Goal: Task Accomplishment & Management: Manage account settings

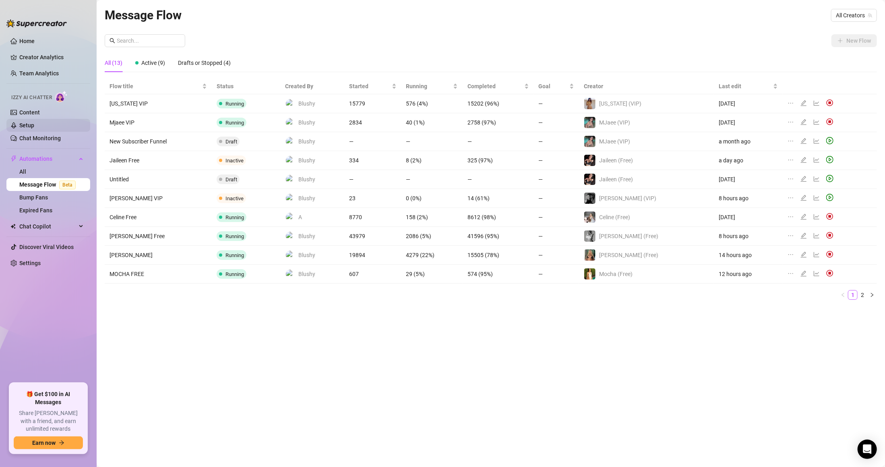
click at [34, 129] on link "Setup" at bounding box center [26, 125] width 15 height 6
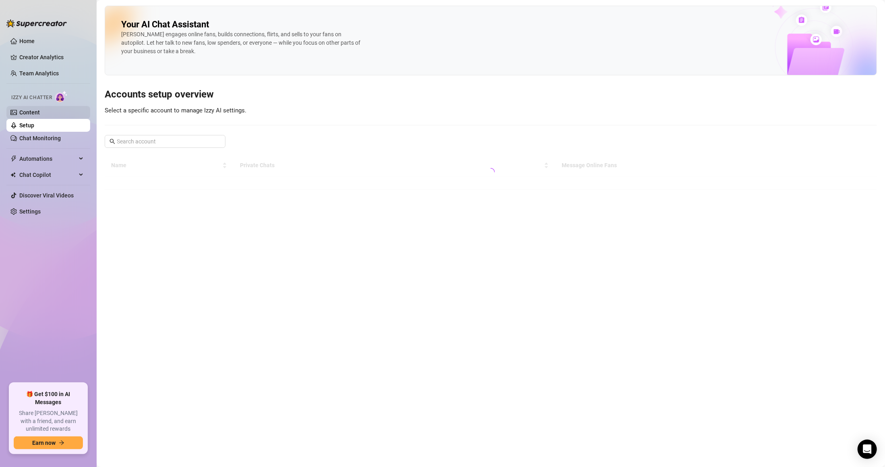
click at [40, 116] on link "Content" at bounding box center [29, 112] width 21 height 6
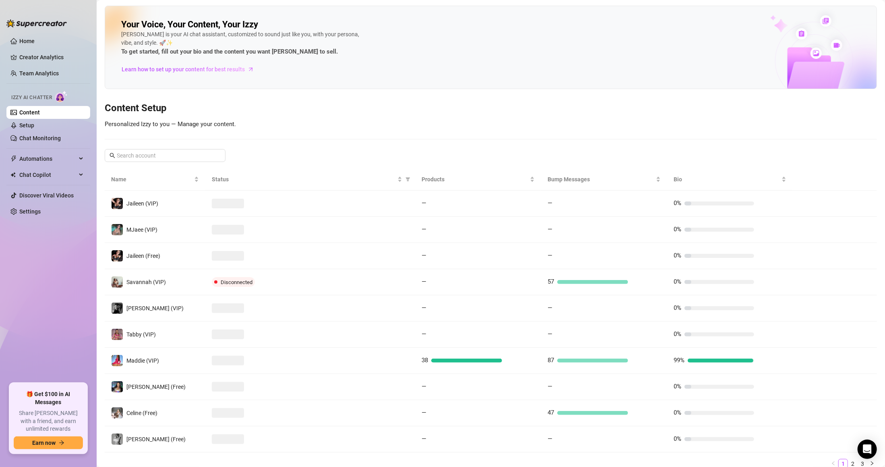
click at [61, 331] on ul "Home Creator Analytics Team Analytics Izzy AI Chatter Content Setup Chat Monito…" at bounding box center [48, 205] width 84 height 348
click at [32, 208] on link "Settings" at bounding box center [29, 211] width 21 height 6
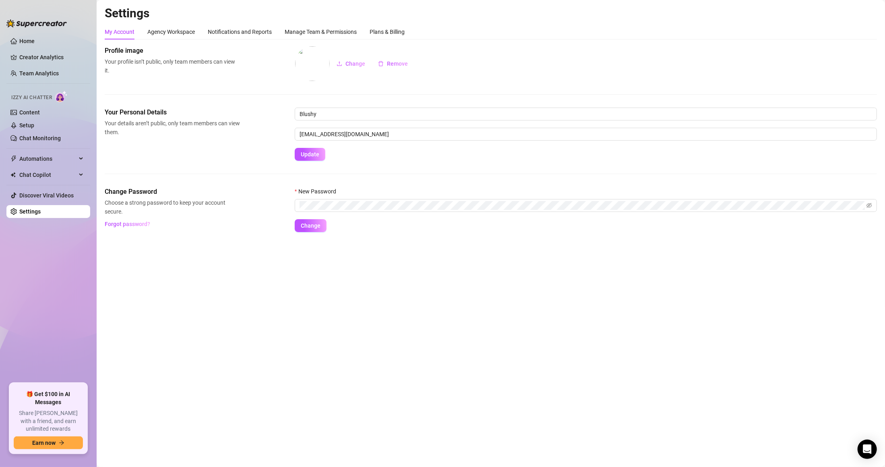
drag, startPoint x: 335, startPoint y: 17, endPoint x: 334, endPoint y: 23, distance: 5.4
click at [335, 17] on h2 "Settings" at bounding box center [491, 13] width 773 height 15
click at [332, 27] on div "Manage Team & Permissions" at bounding box center [321, 31] width 72 height 9
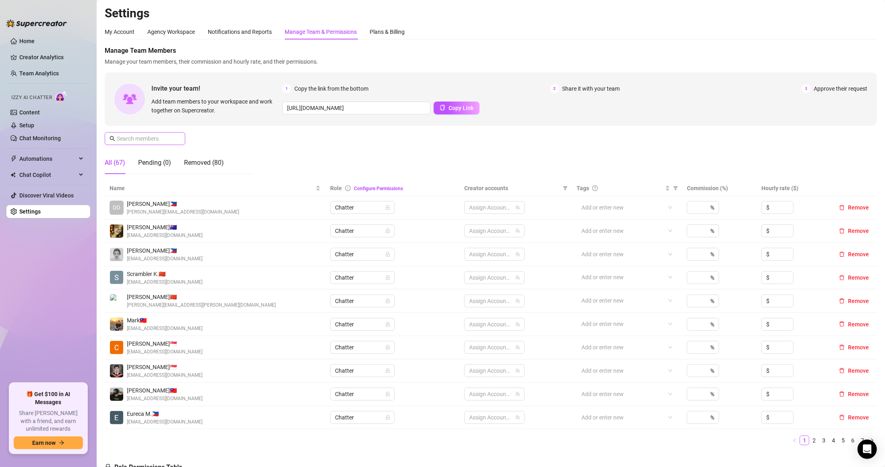
click at [176, 132] on span at bounding box center [145, 138] width 81 height 13
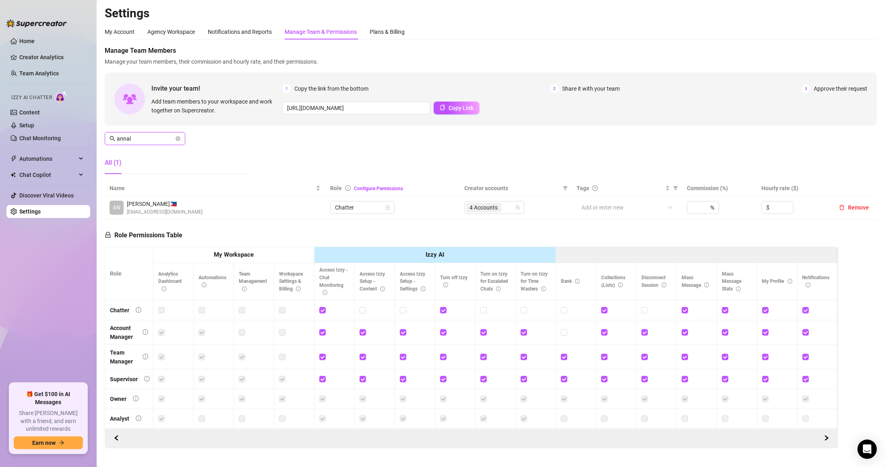
type input "annal"
click at [481, 199] on td "4 Accounts" at bounding box center [516, 207] width 112 height 23
click at [488, 209] on span "4 Accounts" at bounding box center [484, 207] width 28 height 9
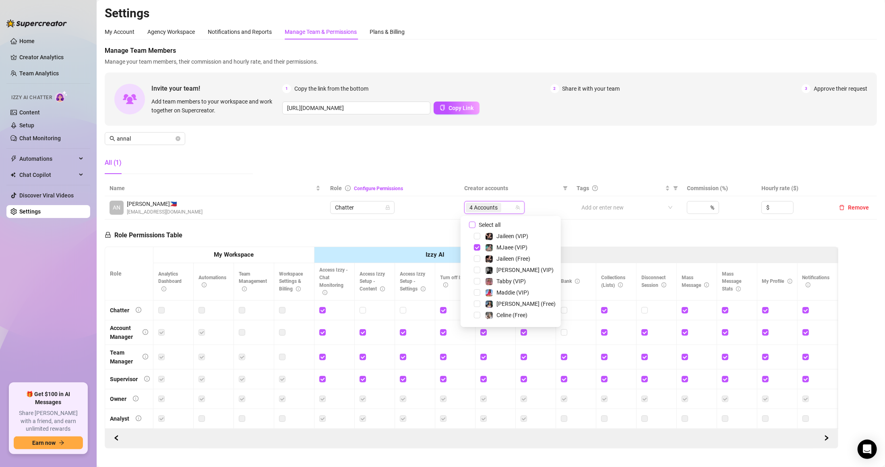
click at [500, 226] on span "Select all" at bounding box center [490, 224] width 28 height 9
click at [476, 226] on input "Select all" at bounding box center [472, 225] width 6 height 6
click at [500, 226] on span "Select all" at bounding box center [490, 224] width 28 height 9
click at [476, 226] on input "Select all" at bounding box center [472, 225] width 6 height 6
checkbox input "false"
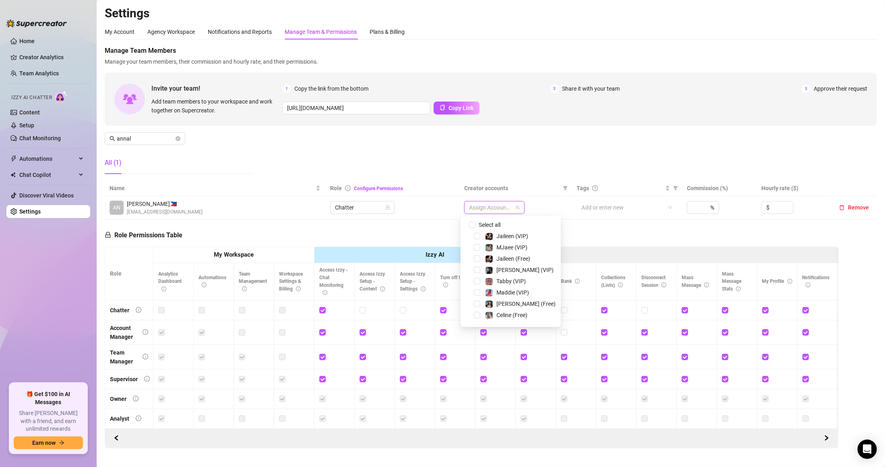
click at [486, 205] on div at bounding box center [490, 207] width 49 height 11
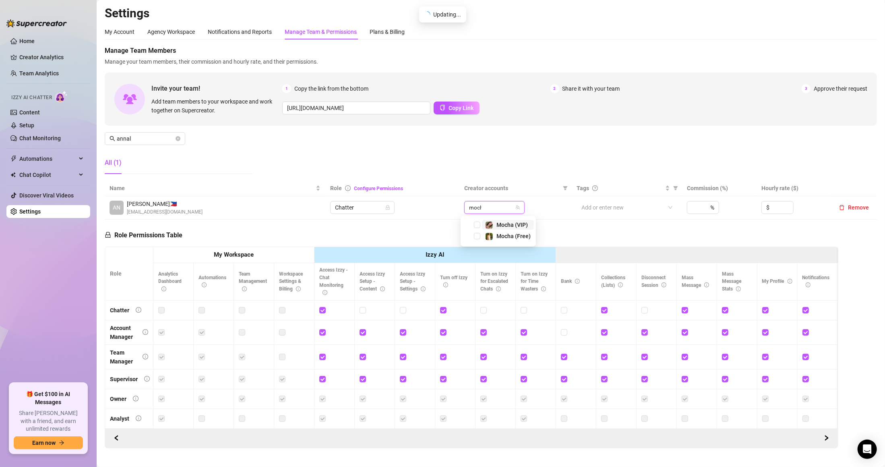
type input "mocha"
click at [498, 226] on span "Mocha (VIP)" at bounding box center [512, 225] width 31 height 6
type input "moc"
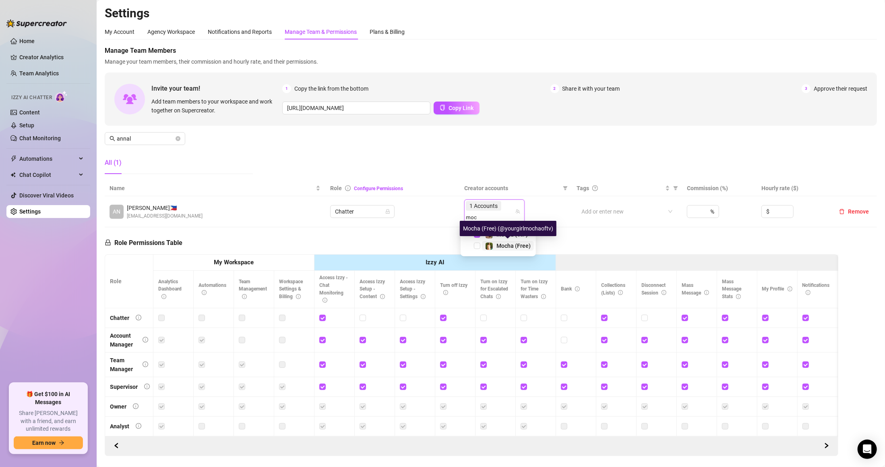
click at [518, 247] on span "Mocha (Free)" at bounding box center [514, 246] width 34 height 6
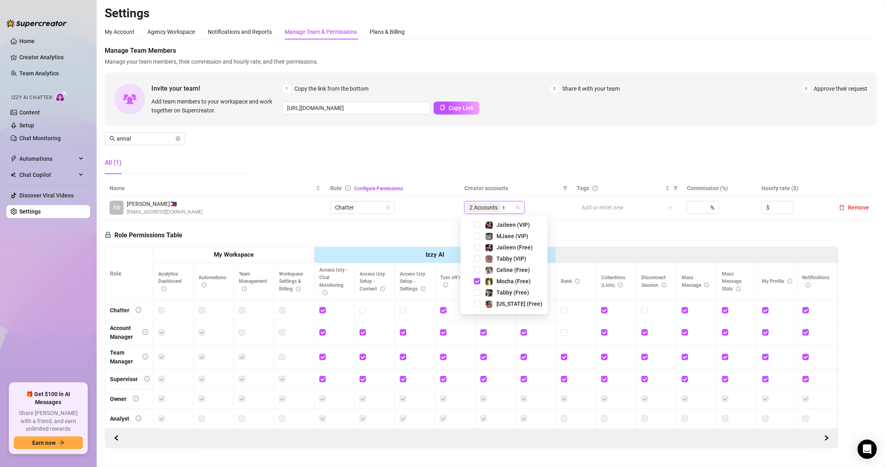
type input "ta"
click at [503, 236] on span "Tabby (Free)" at bounding box center [513, 236] width 33 height 6
type input "ta"
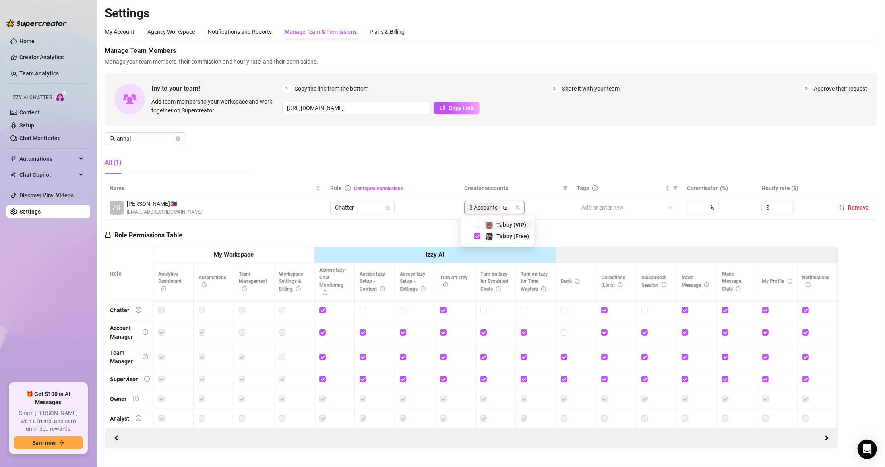
click at [503, 228] on div "Tabby (VIP)" at bounding box center [512, 225] width 30 height 10
click at [515, 151] on div "Manage Team Members Manage your team members, their commission and hourly rate,…" at bounding box center [491, 113] width 773 height 135
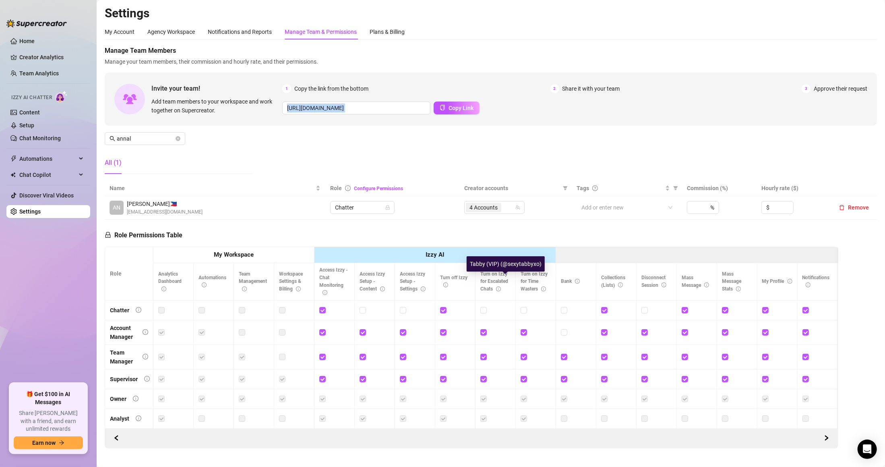
click at [515, 151] on div "Manage Team Members Manage your team members, their commission and hourly rate,…" at bounding box center [491, 113] width 773 height 135
click at [518, 151] on div "Manage Team Members Manage your team members, their commission and hourly rate,…" at bounding box center [491, 113] width 773 height 135
drag, startPoint x: 179, startPoint y: 138, endPoint x: 167, endPoint y: 137, distance: 11.7
click at [179, 137] on icon "close-circle" at bounding box center [178, 138] width 5 height 5
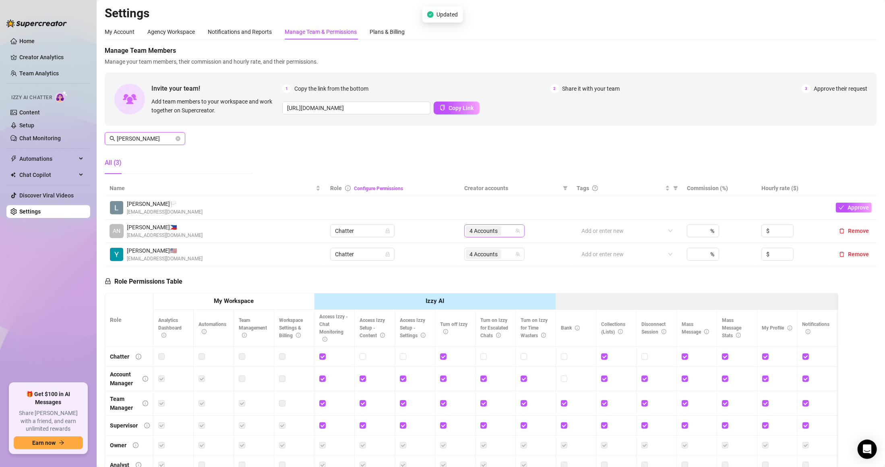
click at [503, 228] on div "4 Accounts" at bounding box center [490, 230] width 49 height 11
type input "[PERSON_NAME]"
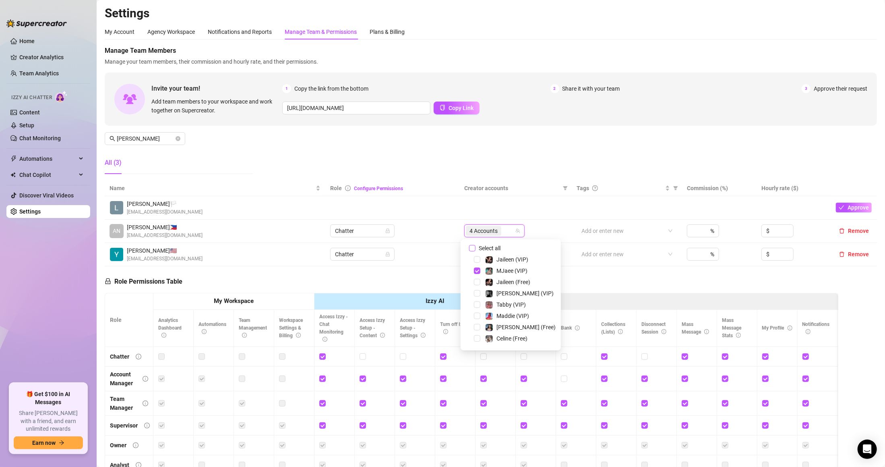
click at [496, 248] on span "Select all" at bounding box center [490, 248] width 28 height 9
click at [476, 248] on input "Select all" at bounding box center [472, 248] width 6 height 6
click at [496, 248] on span "Select all" at bounding box center [490, 248] width 28 height 9
click at [476, 248] on input "Select all" at bounding box center [472, 248] width 6 height 6
checkbox input "false"
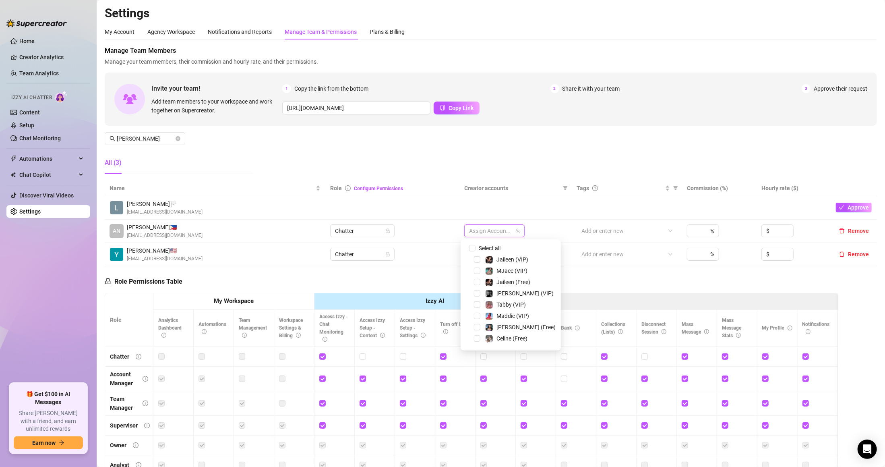
click at [498, 232] on div at bounding box center [490, 230] width 49 height 11
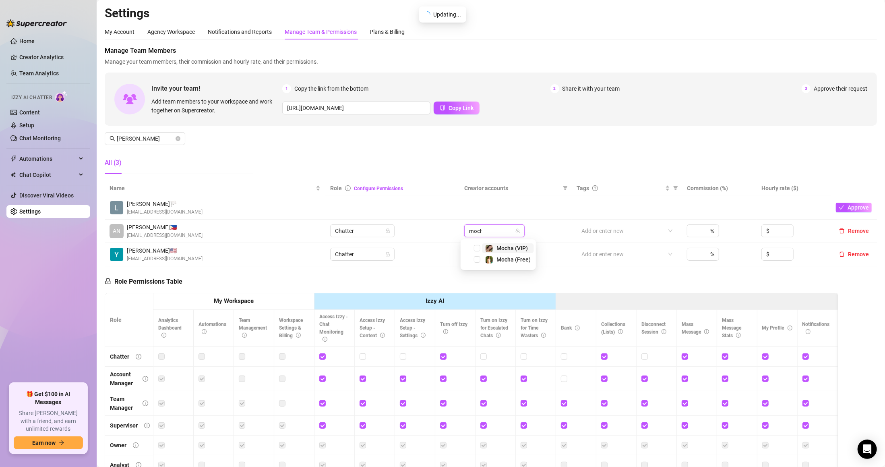
type input "mocha"
click at [523, 250] on span "Mocha (VIP)" at bounding box center [512, 248] width 31 height 6
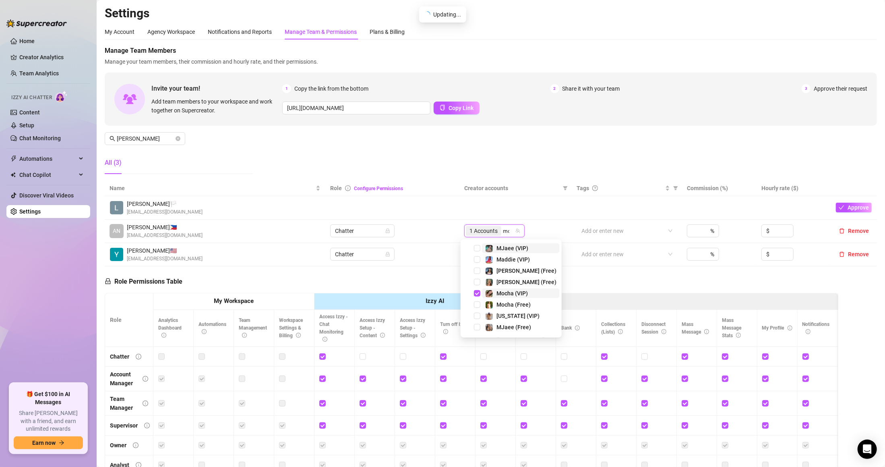
type input "moc"
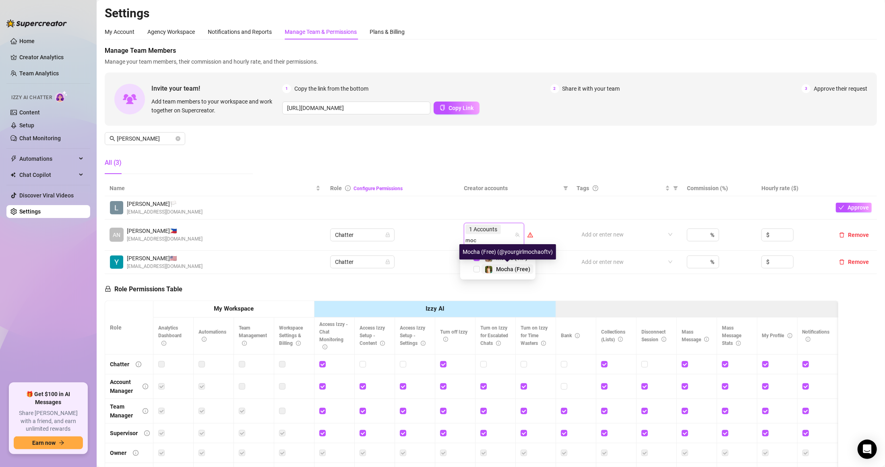
click at [502, 270] on span "Mocha (Free)" at bounding box center [513, 269] width 34 height 6
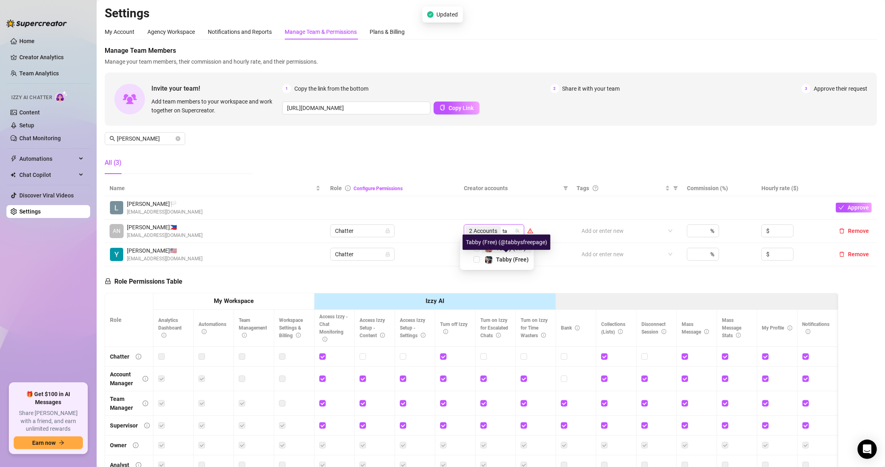
type input "tab"
click at [502, 261] on span "Tabby (Free)" at bounding box center [512, 259] width 33 height 6
type input "tab"
click at [512, 249] on span "Tabby (VIP)" at bounding box center [511, 248] width 30 height 6
click at [528, 156] on div "Manage Team Members Manage your team members, their commission and hourly rate,…" at bounding box center [491, 113] width 773 height 135
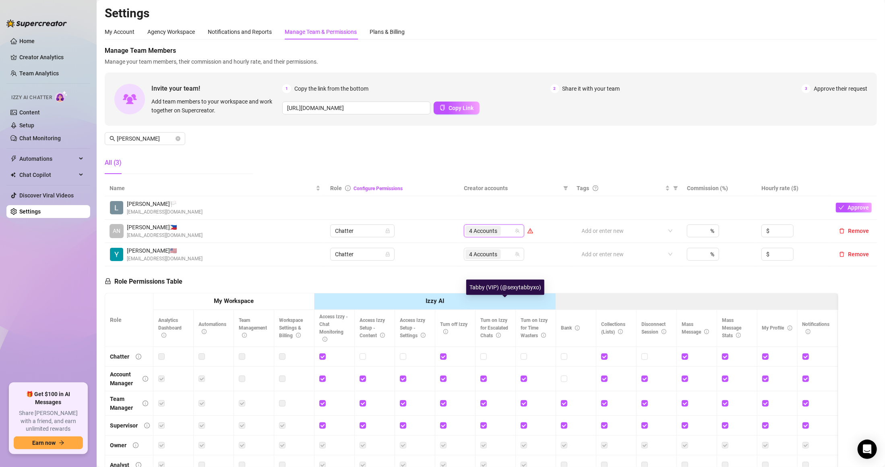
click at [528, 156] on div "Manage Team Members Manage your team members, their commission and hourly rate,…" at bounding box center [491, 113] width 773 height 135
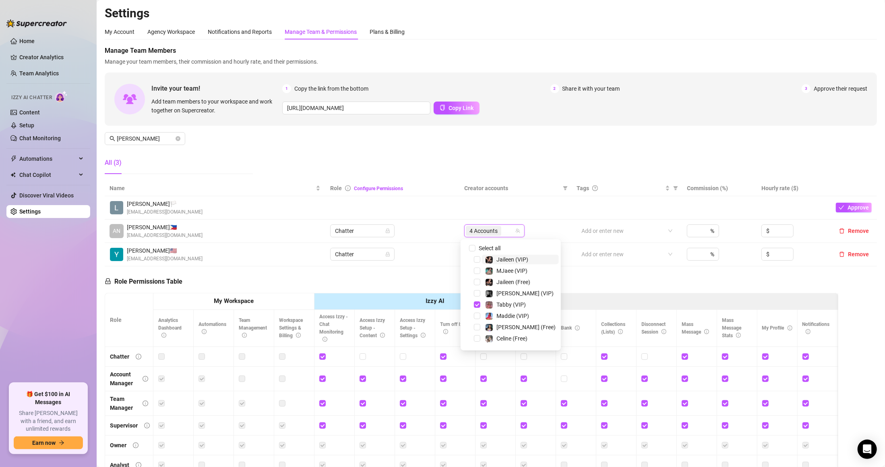
click at [503, 234] on input "search" at bounding box center [504, 231] width 2 height 10
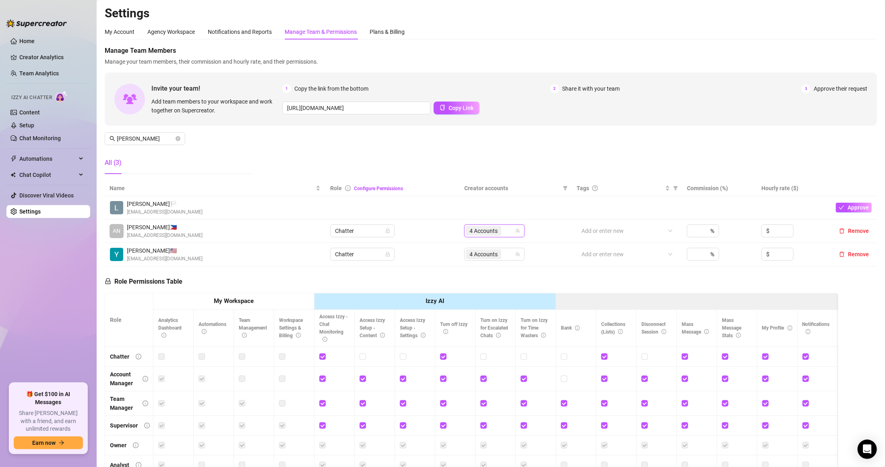
click at [552, 180] on th "Creator accounts" at bounding box center [516, 188] width 112 height 16
click at [172, 139] on input "[PERSON_NAME]" at bounding box center [145, 138] width 57 height 9
click at [182, 137] on span "[PERSON_NAME]" at bounding box center [145, 138] width 81 height 13
click at [179, 137] on icon "close-circle" at bounding box center [178, 138] width 5 height 5
click at [172, 138] on input "[PERSON_NAME]" at bounding box center [145, 138] width 57 height 9
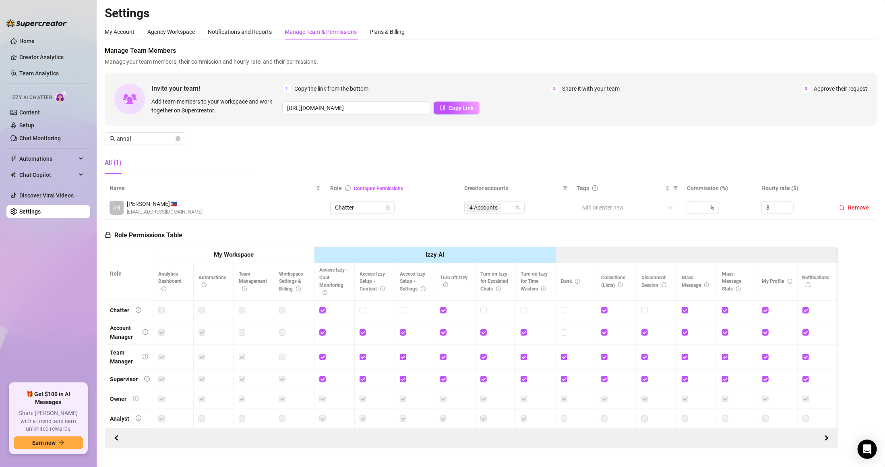
click at [482, 199] on td "4 Accounts" at bounding box center [516, 207] width 112 height 23
click at [487, 207] on span "4 Accounts" at bounding box center [484, 207] width 28 height 9
drag, startPoint x: 135, startPoint y: 133, endPoint x: 139, endPoint y: 139, distance: 8.1
click at [135, 132] on span "annal" at bounding box center [145, 138] width 81 height 13
click at [483, 207] on span "4 Accounts" at bounding box center [484, 207] width 28 height 9
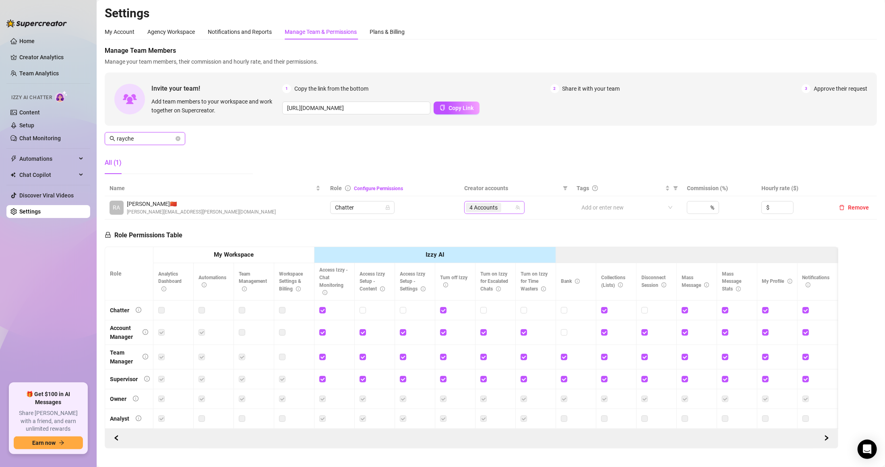
type input "rayche"
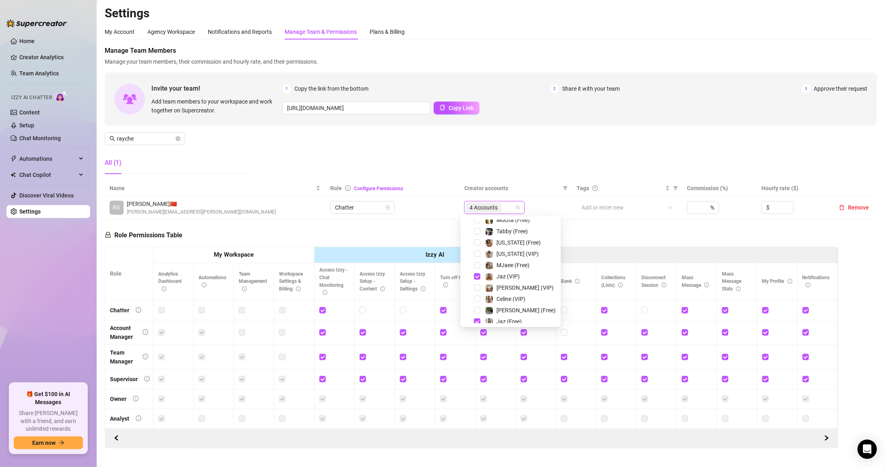
scroll to position [168, 0]
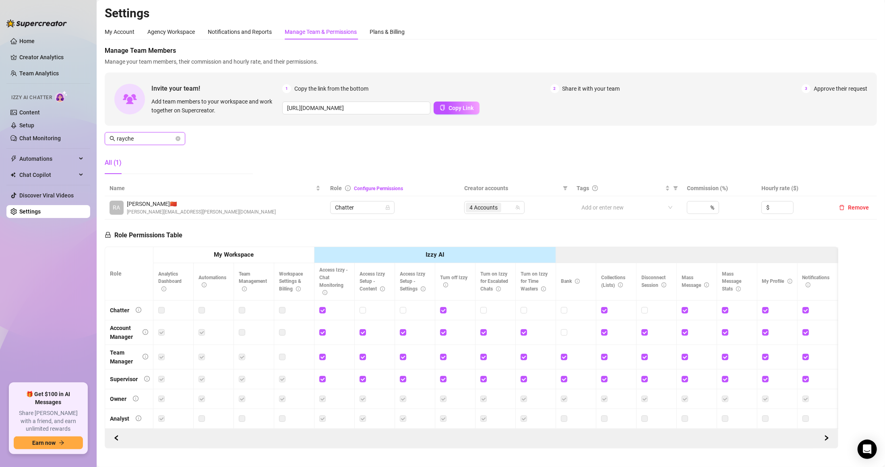
click at [170, 136] on input "rayche" at bounding box center [145, 138] width 57 height 9
click at [178, 135] on span at bounding box center [178, 138] width 5 height 9
click at [176, 141] on span at bounding box center [178, 138] width 5 height 9
click at [180, 136] on span "rayche" at bounding box center [145, 138] width 81 height 13
click at [178, 136] on icon "close-circle" at bounding box center [178, 138] width 5 height 5
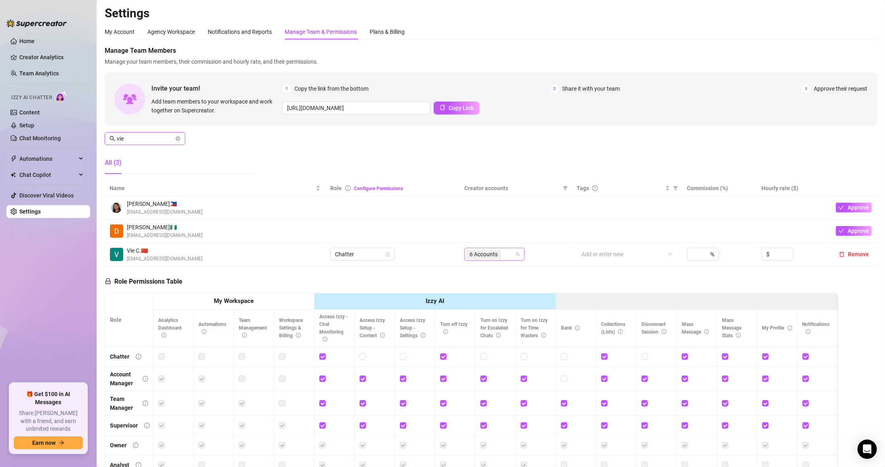
click at [486, 250] on span "6 Accounts" at bounding box center [484, 254] width 28 height 9
type input "vie"
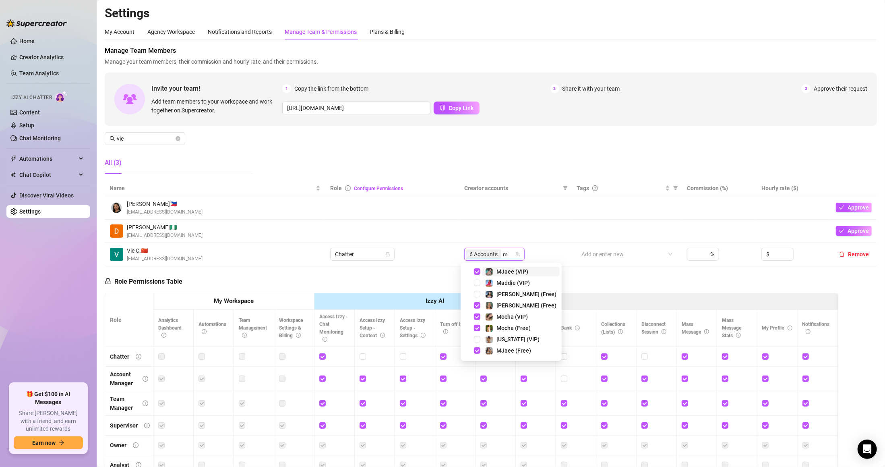
type input "mj"
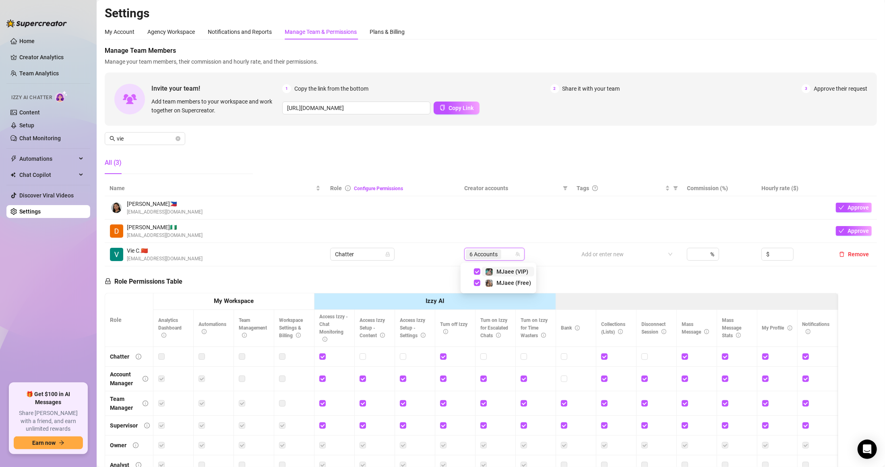
click at [470, 176] on div "Manage Team Members Manage your team members, their commission and hourly rate,…" at bounding box center [491, 113] width 773 height 135
click at [175, 134] on span "vie" at bounding box center [145, 138] width 81 height 13
click at [175, 141] on span "vie" at bounding box center [145, 138] width 81 height 13
click at [179, 139] on icon "close-circle" at bounding box center [178, 138] width 5 height 5
click at [149, 139] on input "vie" at bounding box center [145, 138] width 57 height 9
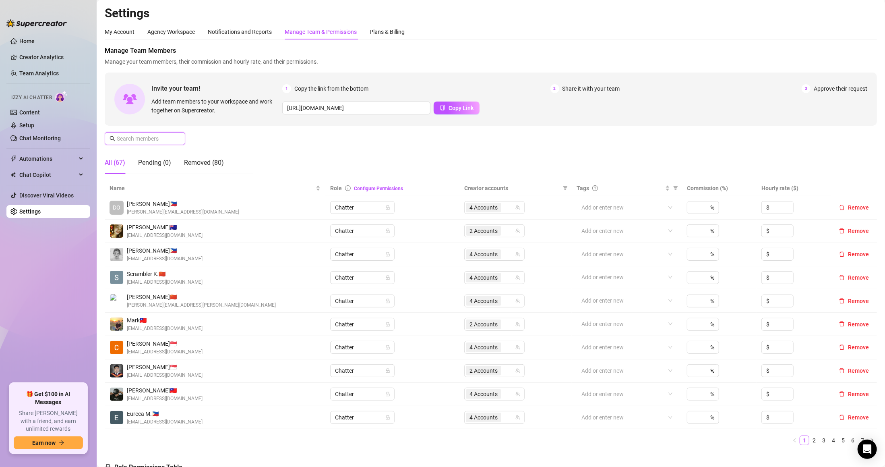
click at [146, 138] on input "text" at bounding box center [145, 138] width 57 height 9
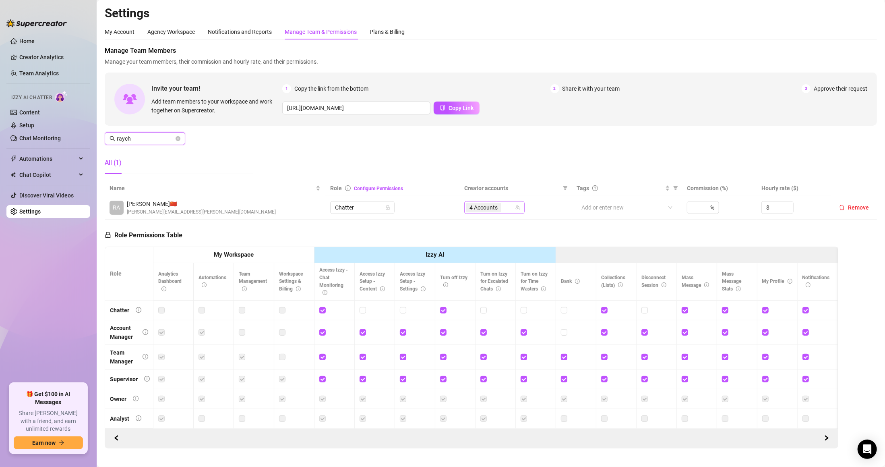
click at [485, 208] on span "4 Accounts" at bounding box center [484, 207] width 28 height 9
type input "raych"
type input "cel"
click at [482, 220] on span "Celine (Free)" at bounding box center [507, 225] width 51 height 10
type input "cel"
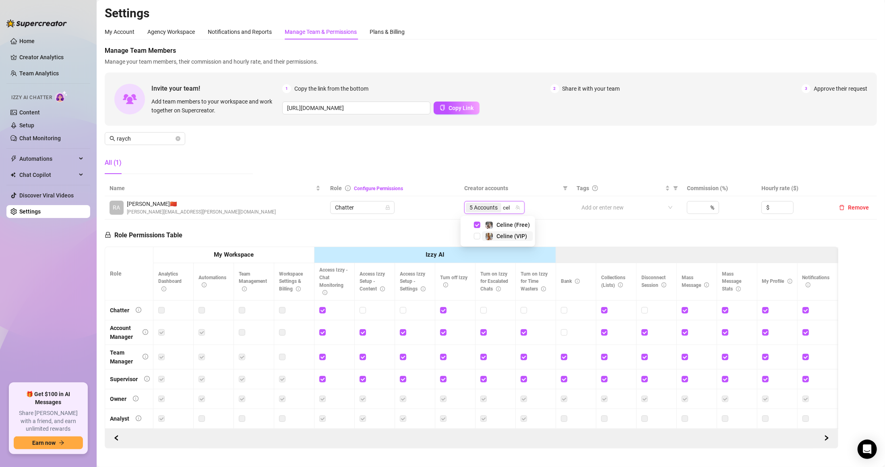
click at [483, 236] on span "Celine (VIP)" at bounding box center [507, 236] width 51 height 10
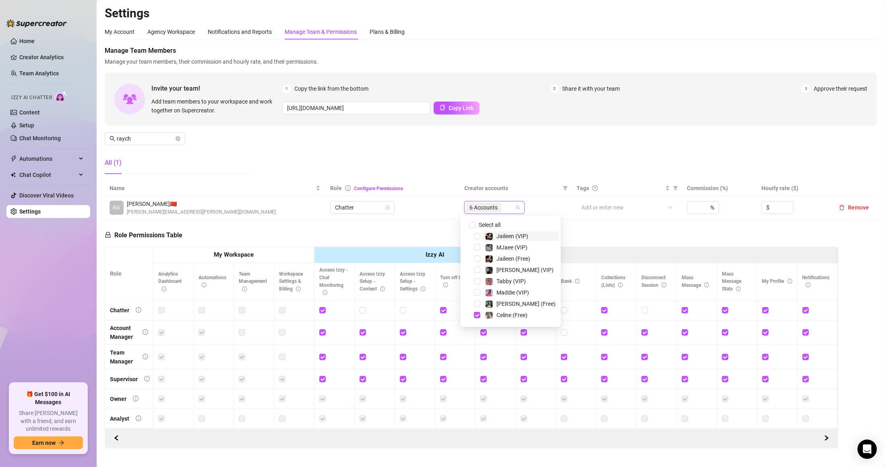
click at [426, 126] on div "Manage Team Members Manage your team members, their commission and hourly rate,…" at bounding box center [491, 113] width 773 height 135
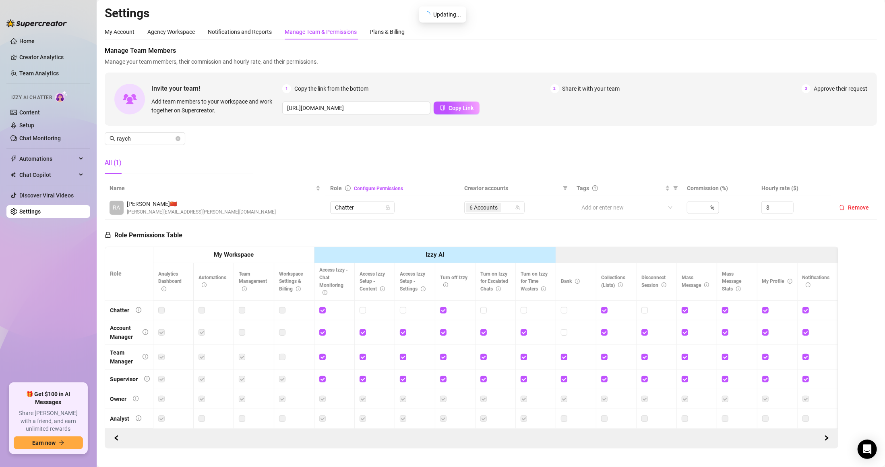
click at [429, 147] on div "Manage Team Members Manage your team members, their commission and hourly rate,…" at bounding box center [491, 113] width 773 height 135
click at [134, 137] on input "raych" at bounding box center [145, 138] width 57 height 9
type input "deia"
click at [498, 200] on td "2 Accounts" at bounding box center [516, 207] width 112 height 23
click at [506, 209] on div "2 Accounts" at bounding box center [490, 207] width 49 height 11
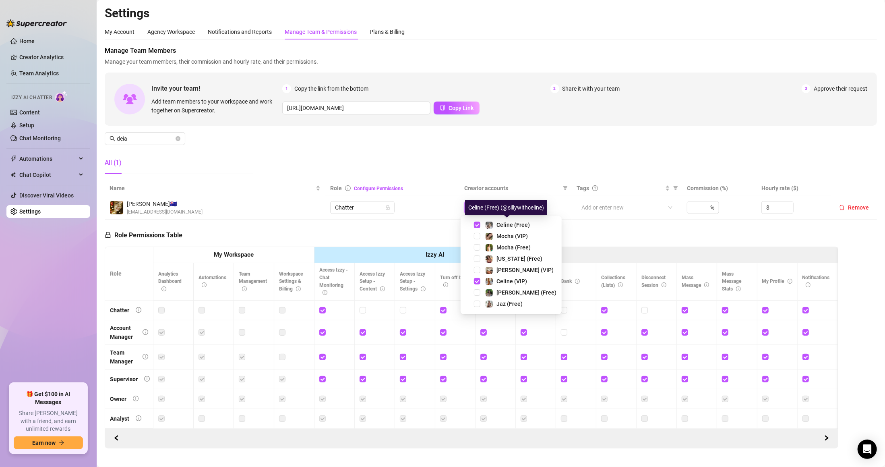
type input "ce"
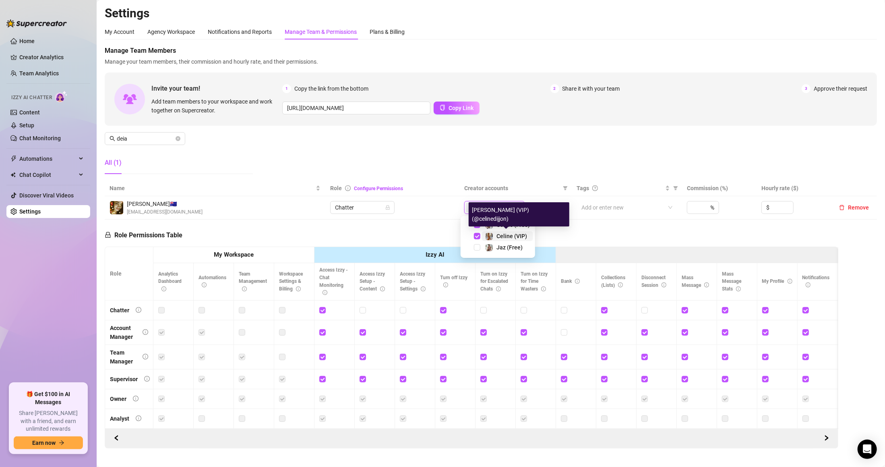
click at [500, 236] on span "Celine (VIP)" at bounding box center [512, 236] width 31 height 6
type input "ce"
click at [503, 228] on div "Celine (Free)" at bounding box center [513, 225] width 33 height 10
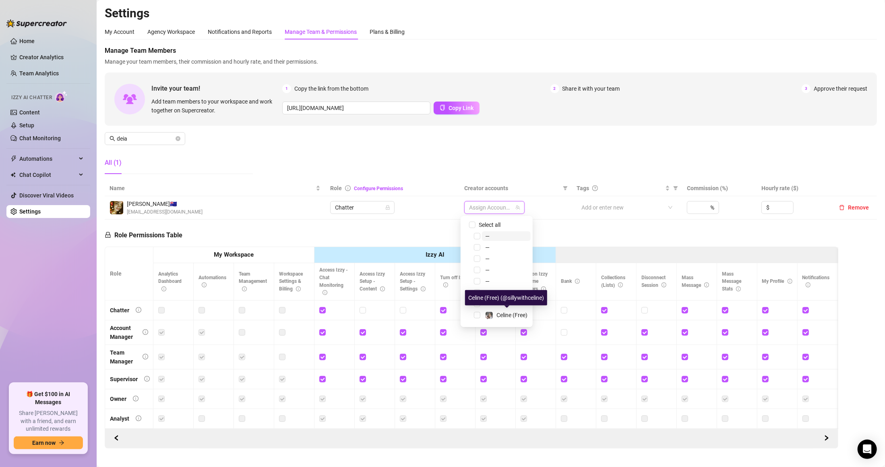
click at [390, 153] on div "Manage Team Members Manage your team members, their commission and hourly rate,…" at bounding box center [491, 113] width 773 height 135
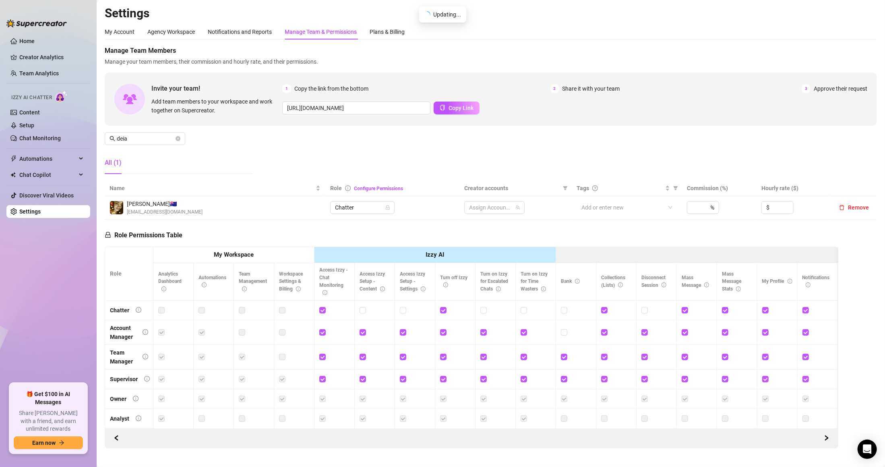
click at [170, 131] on div "Manage Team Members Manage your team members, their commission and hourly rate,…" at bounding box center [491, 113] width 773 height 135
click at [170, 139] on input "deia" at bounding box center [145, 138] width 57 height 9
click at [485, 211] on span "2 Accounts" at bounding box center [484, 207] width 28 height 9
type input "eva"
type input "jaz"
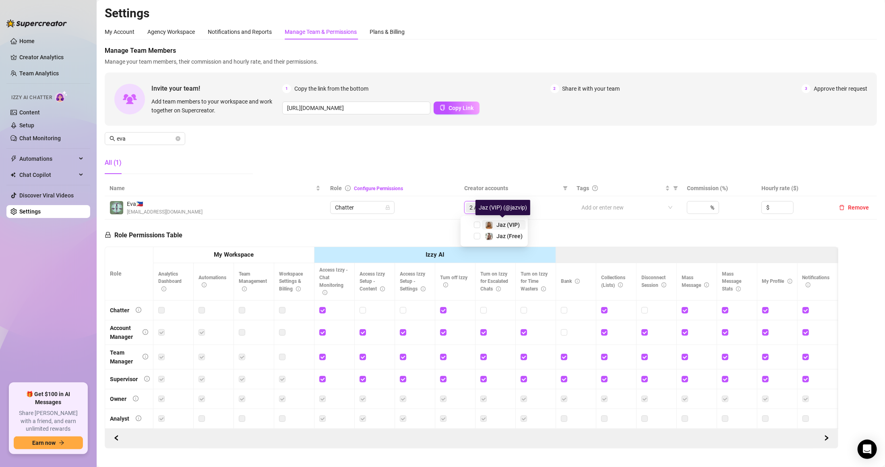
click at [498, 222] on span "Jaz (VIP)" at bounding box center [508, 225] width 23 height 6
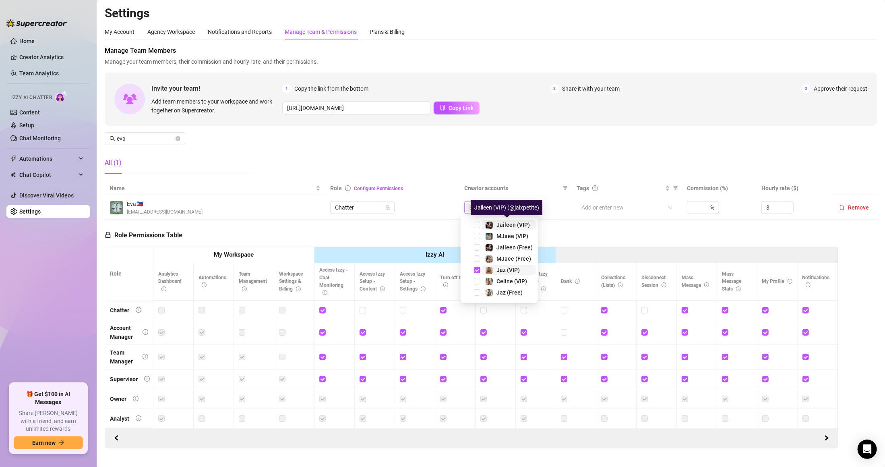
type input "ja"
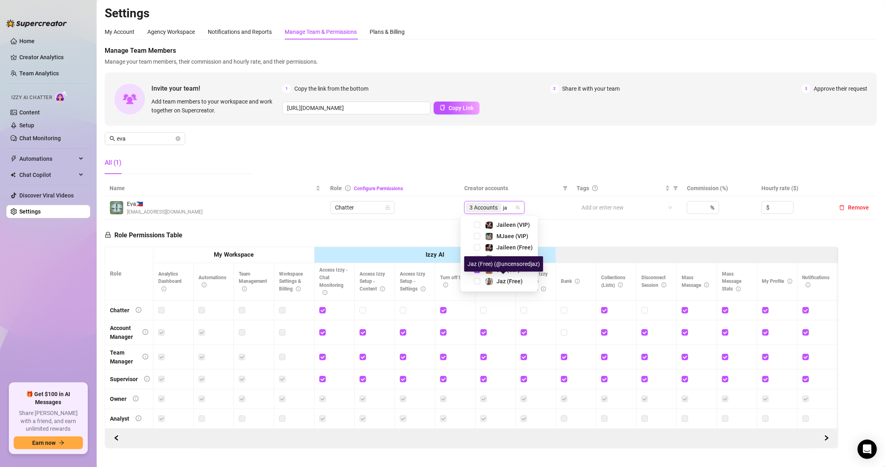
drag, startPoint x: 504, startPoint y: 283, endPoint x: 521, endPoint y: 159, distance: 125.2
click at [504, 282] on span "Jaz (Free)" at bounding box center [510, 281] width 26 height 6
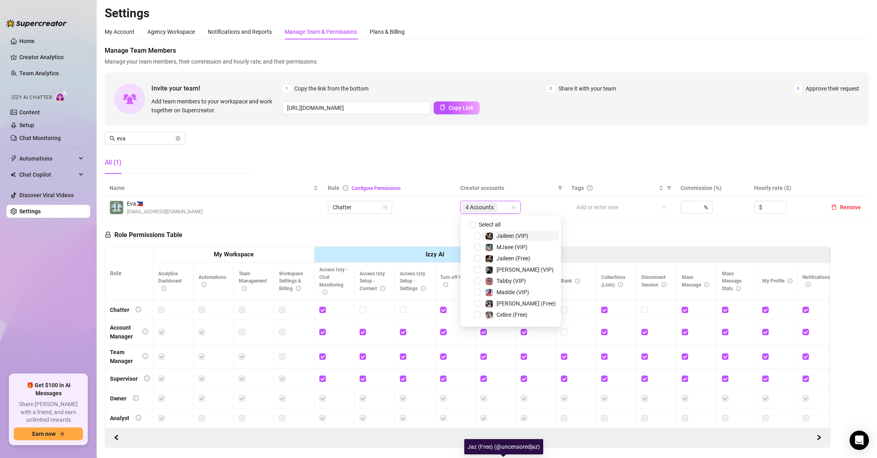
click at [525, 149] on div "Manage Team Members Manage your team members, their commission and hourly rate,…" at bounding box center [487, 113] width 765 height 135
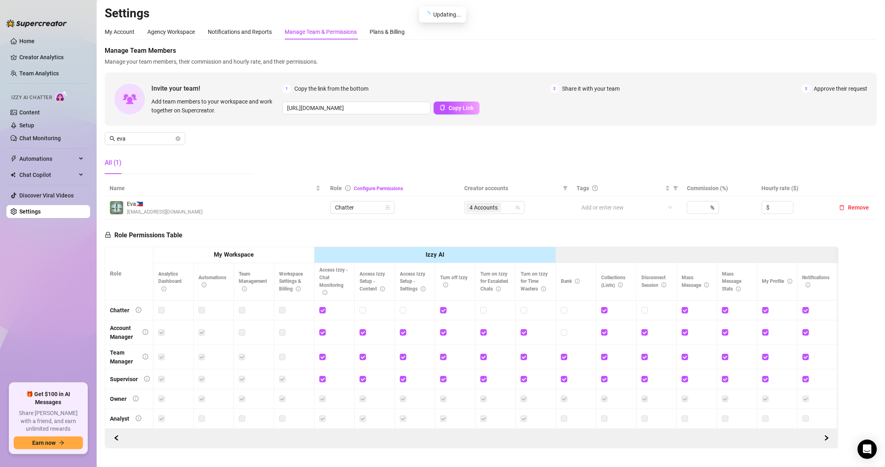
click at [525, 162] on div "Manage Team Members Manage your team members, their commission and hourly rate,…" at bounding box center [491, 113] width 773 height 135
click at [498, 207] on div "4 Accounts" at bounding box center [484, 207] width 37 height 11
type input "jaz"
click at [178, 135] on span at bounding box center [178, 138] width 5 height 9
click at [180, 141] on span "eva" at bounding box center [145, 138] width 81 height 13
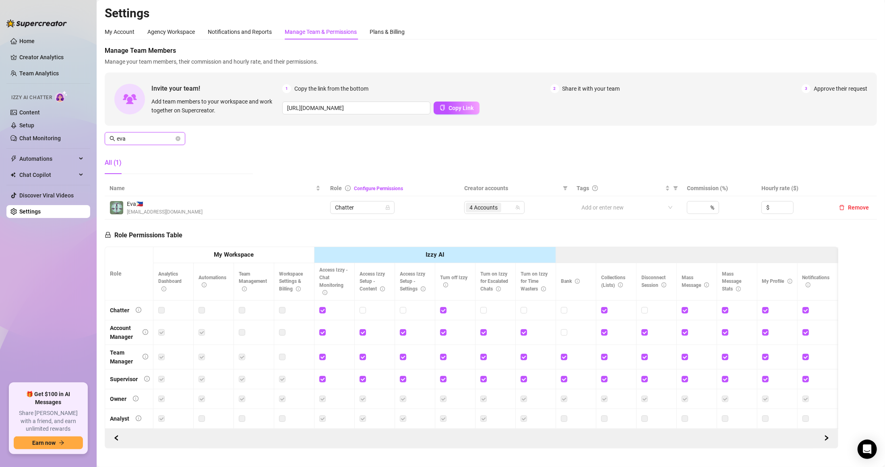
click at [178, 139] on icon "close-circle" at bounding box center [178, 138] width 5 height 5
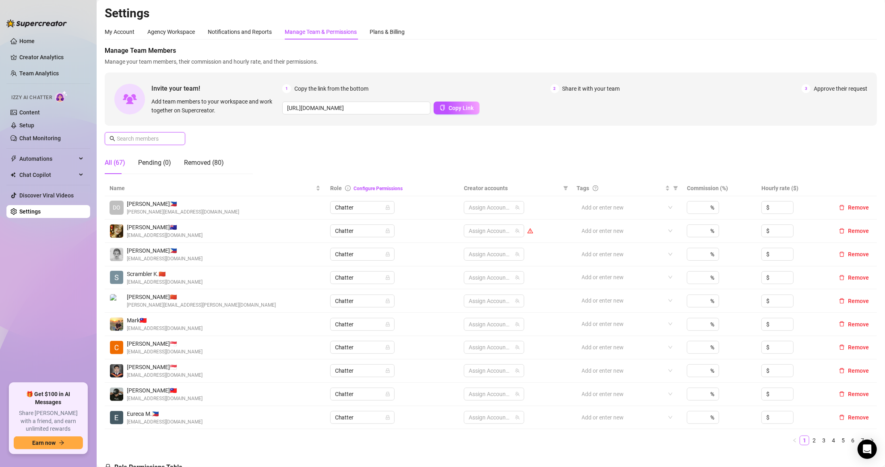
click at [166, 134] on input "text" at bounding box center [145, 138] width 57 height 9
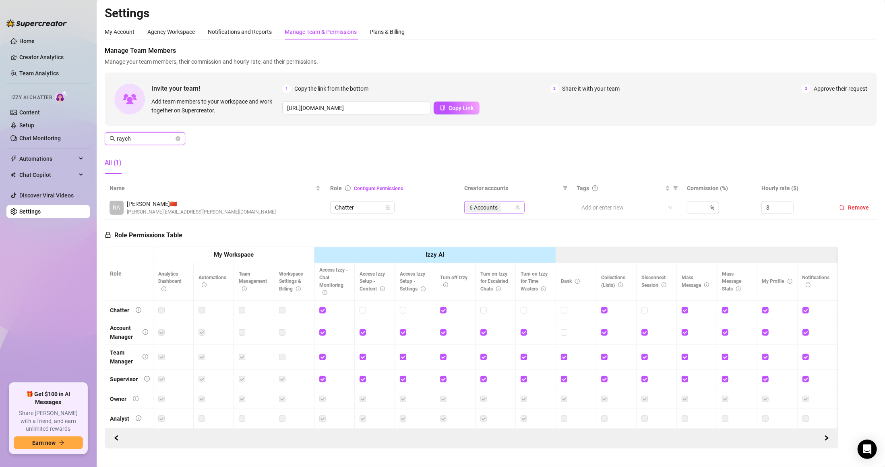
click at [504, 207] on div "6 Accounts" at bounding box center [490, 207] width 49 height 11
type input "raych"
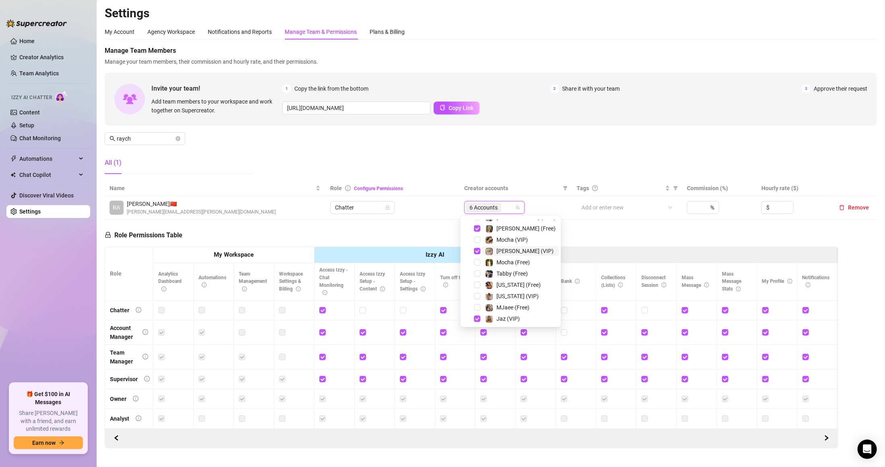
scroll to position [161, 0]
click at [511, 310] on span "Jaz (Free)" at bounding box center [509, 312] width 25 height 6
click at [503, 267] on span "Jaz (VIP)" at bounding box center [508, 267] width 23 height 6
click at [550, 147] on div "Manage Team Members Manage your team members, their commission and hourly rate,…" at bounding box center [491, 113] width 773 height 135
